Goal: Task Accomplishment & Management: Use online tool/utility

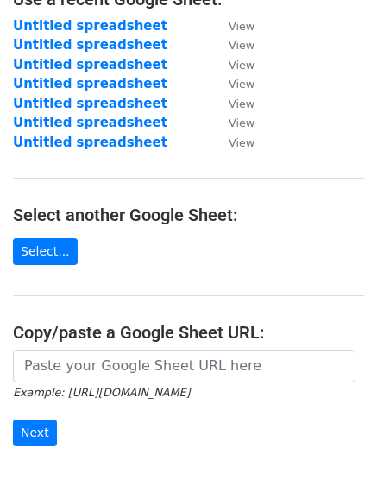
scroll to position [129, 0]
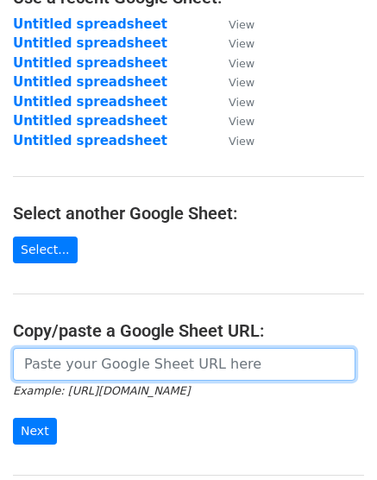
click at [118, 365] on input "url" at bounding box center [184, 364] width 343 height 33
paste input "[URL][DOMAIN_NAME]"
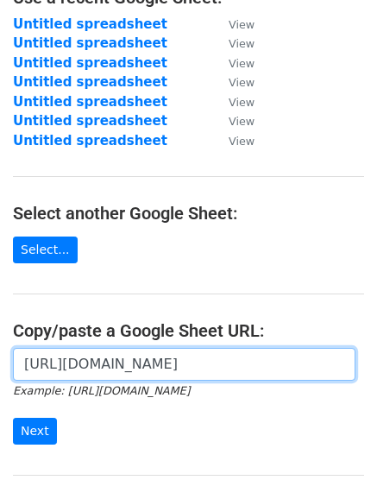
scroll to position [0, 362]
type input "[URL][DOMAIN_NAME]"
click at [13, 418] on input "Next" at bounding box center [35, 431] width 44 height 27
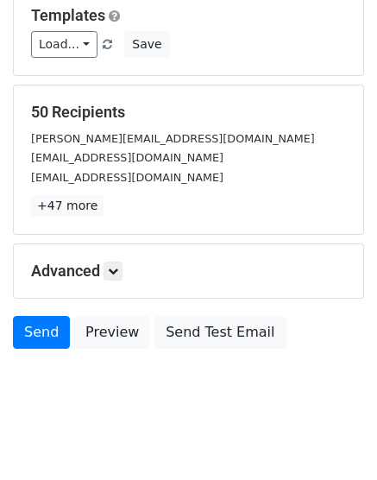
scroll to position [191, 0]
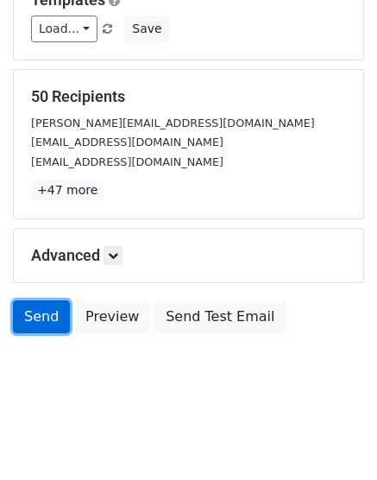
click at [42, 307] on link "Send" at bounding box center [41, 317] width 57 height 33
